Goal: Task Accomplishment & Management: Manage account settings

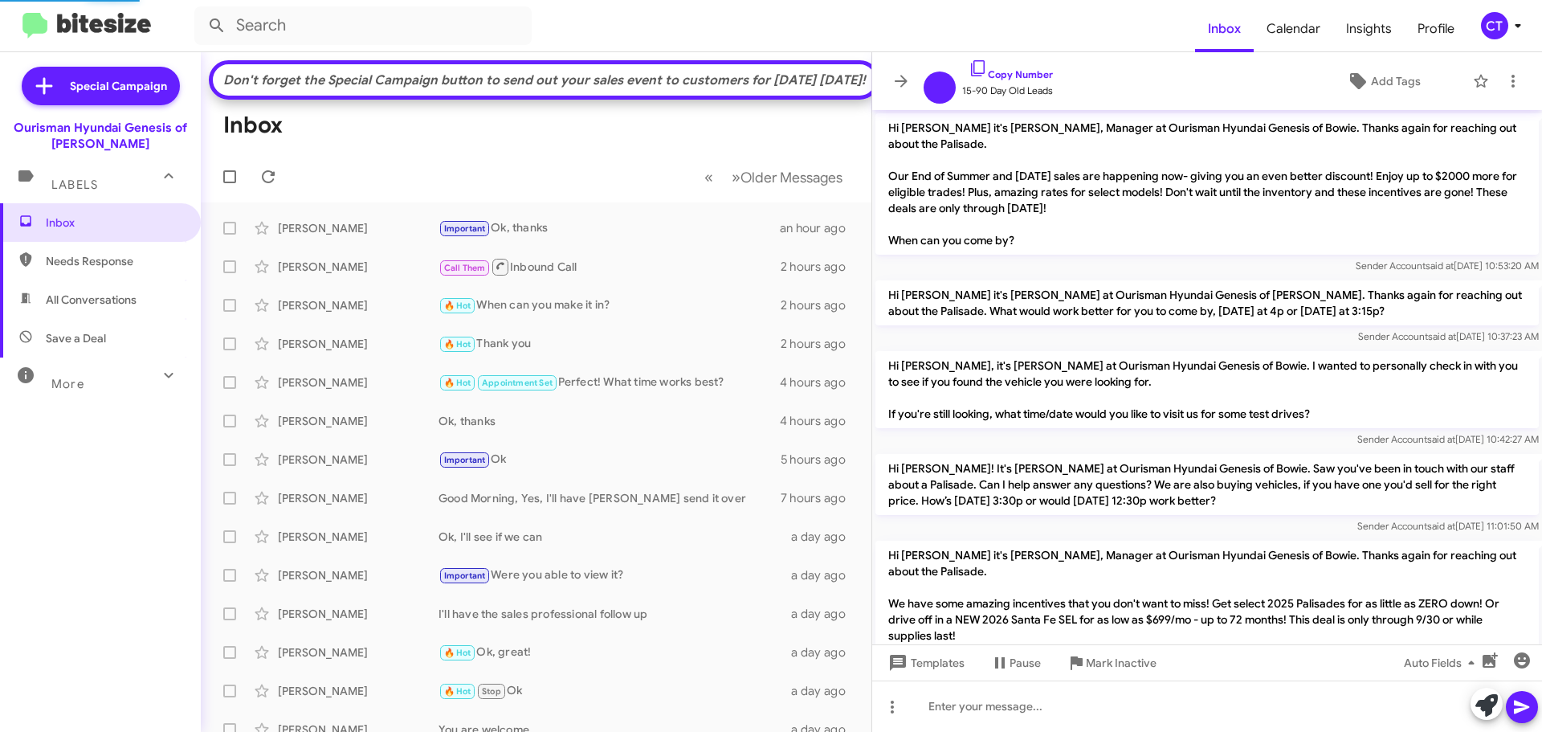
scroll to position [1249, 0]
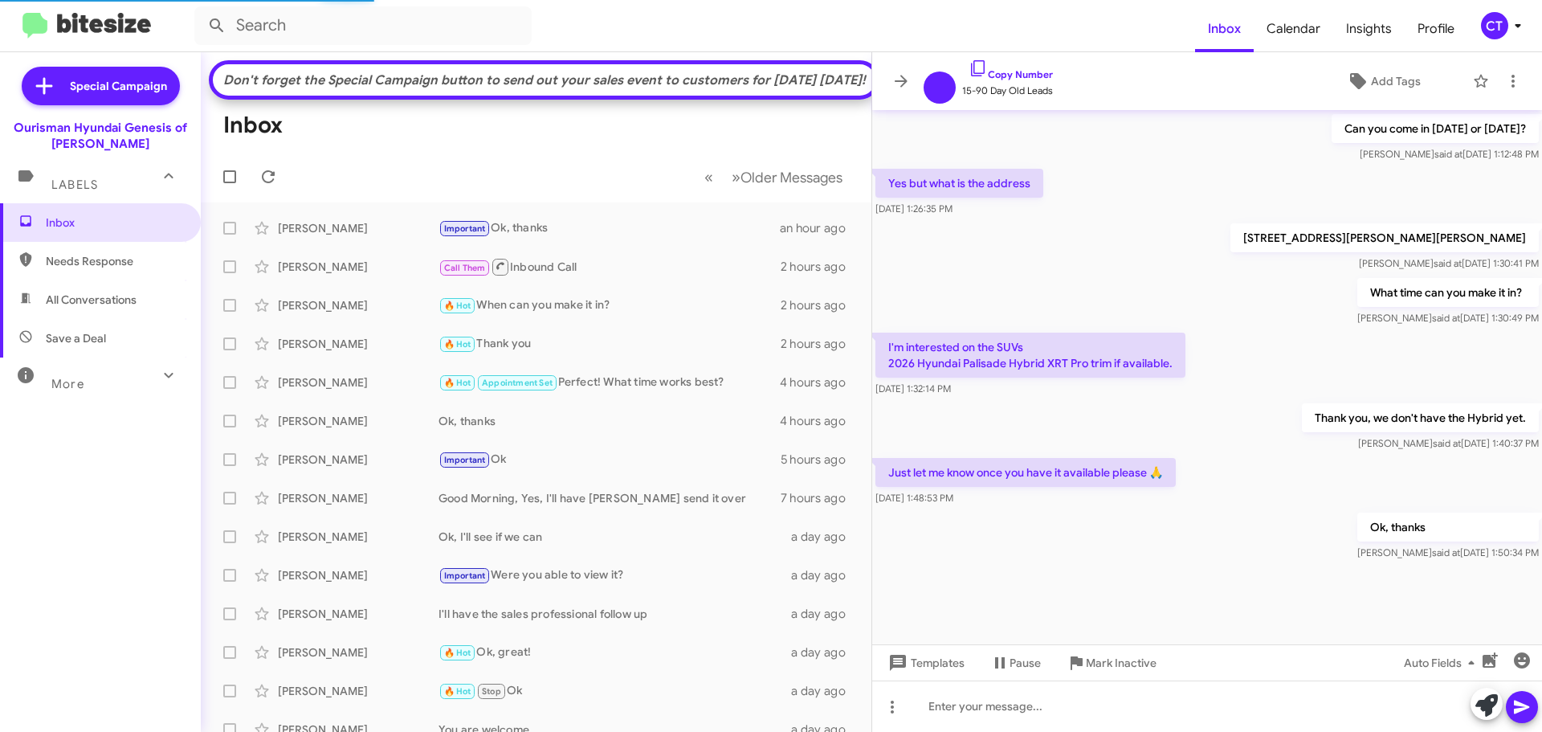
click at [1512, 30] on icon at bounding box center [1517, 25] width 19 height 19
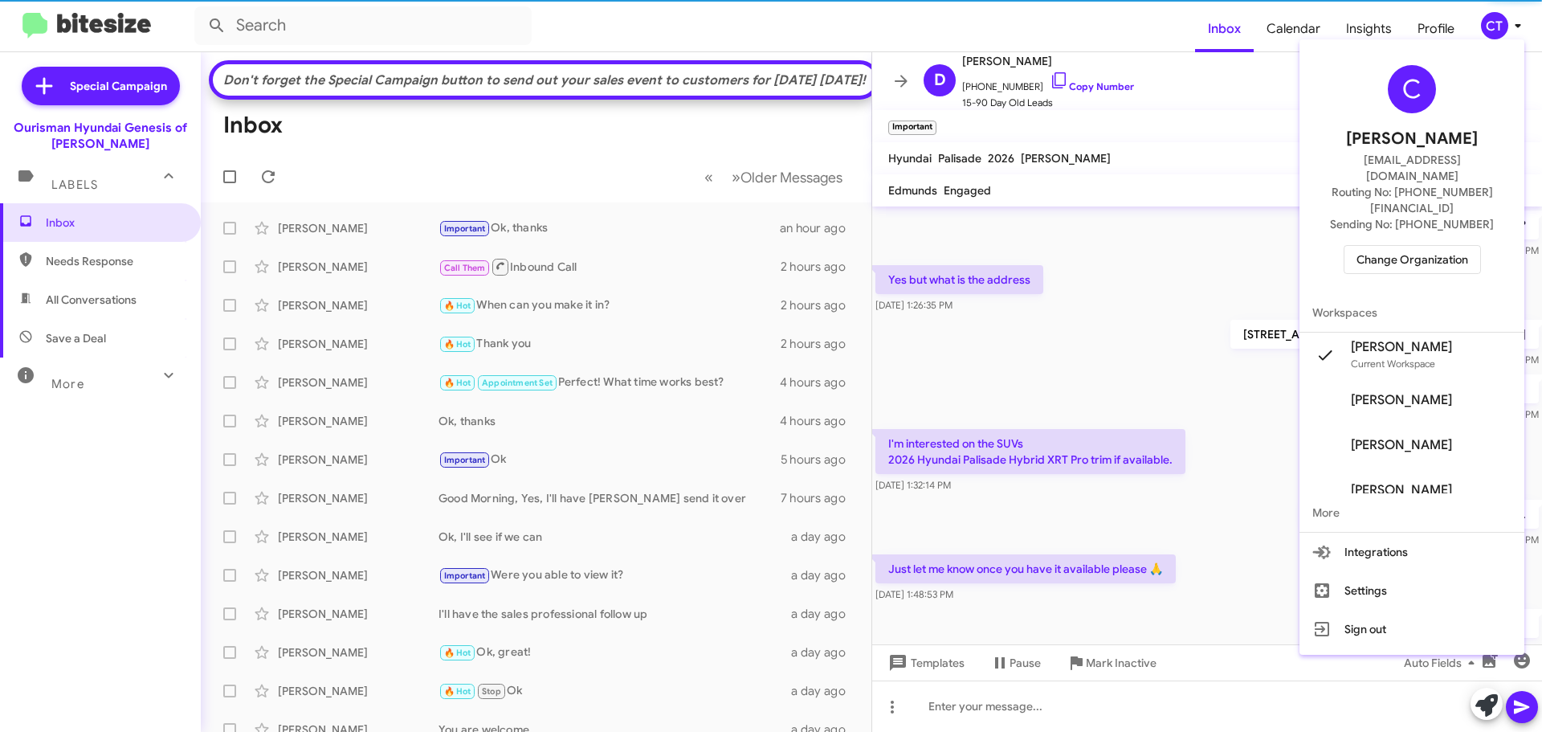
click at [1410, 246] on span "Change Organization" at bounding box center [1413, 259] width 112 height 27
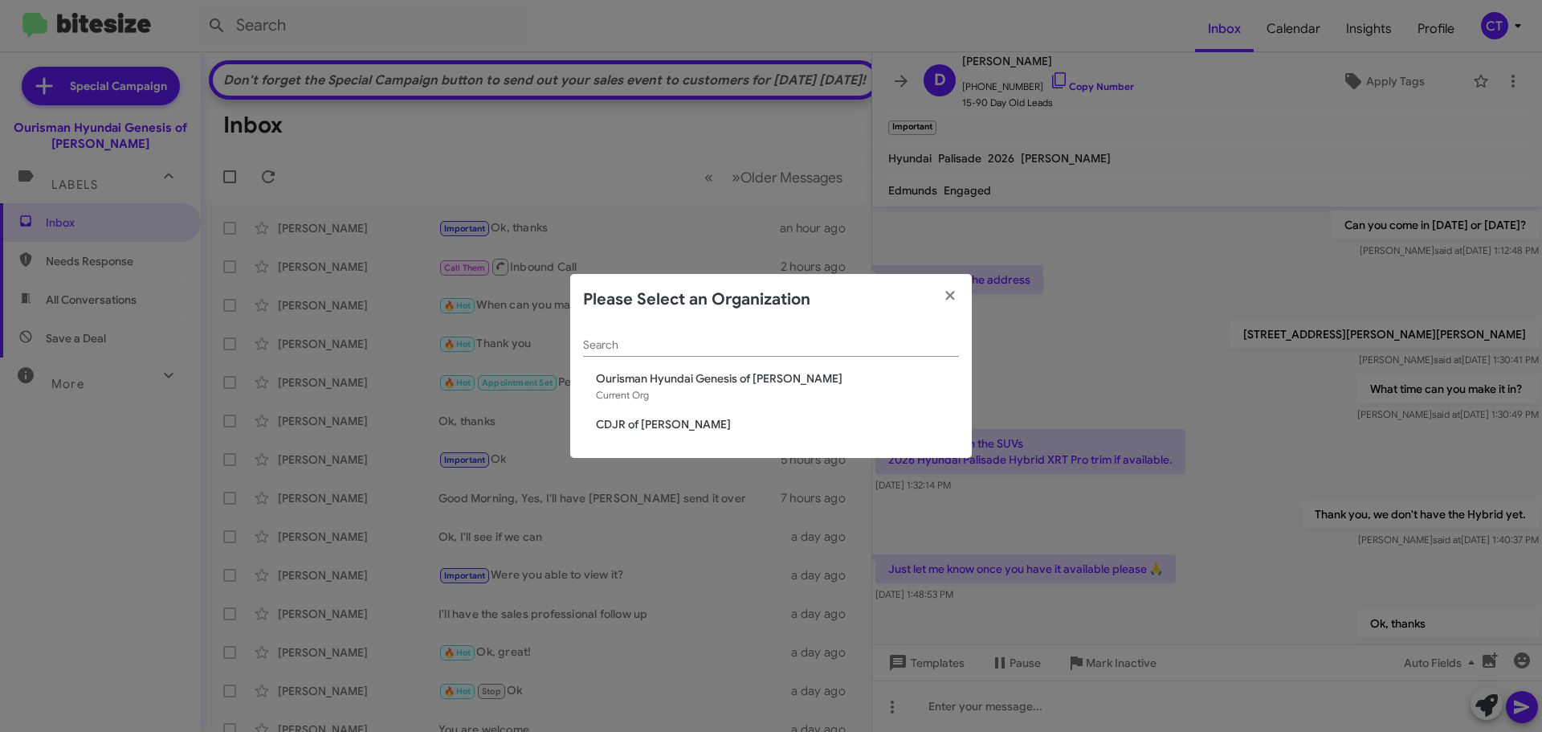
click at [660, 426] on span "CDJR of [PERSON_NAME]" at bounding box center [777, 424] width 363 height 16
